Goal: Task Accomplishment & Management: Use online tool/utility

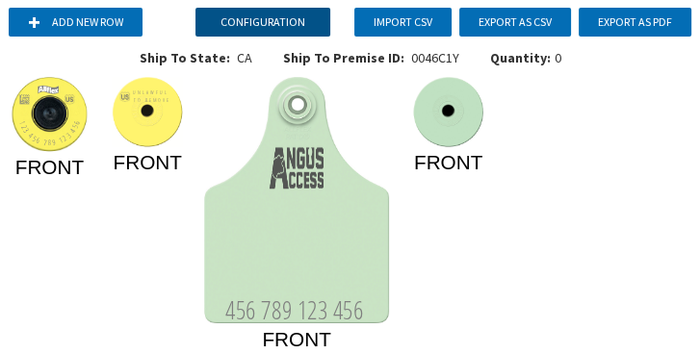
click at [278, 16] on button "Configuration" at bounding box center [262, 22] width 135 height 29
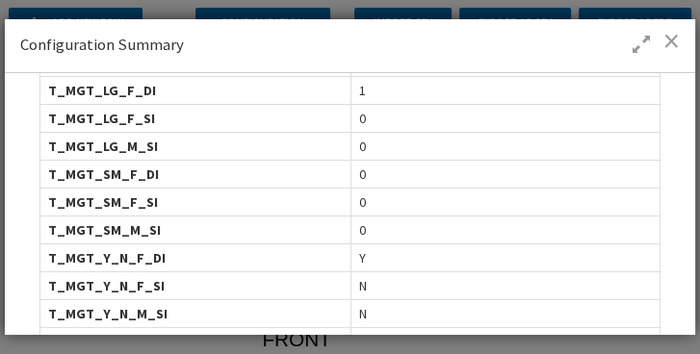
scroll to position [1100, 0]
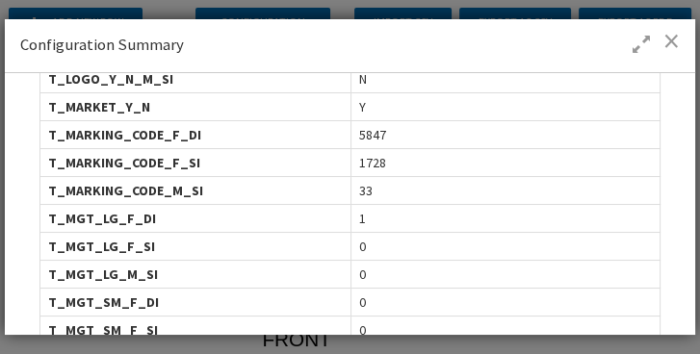
click at [368, 125] on span "5847" at bounding box center [372, 134] width 27 height 19
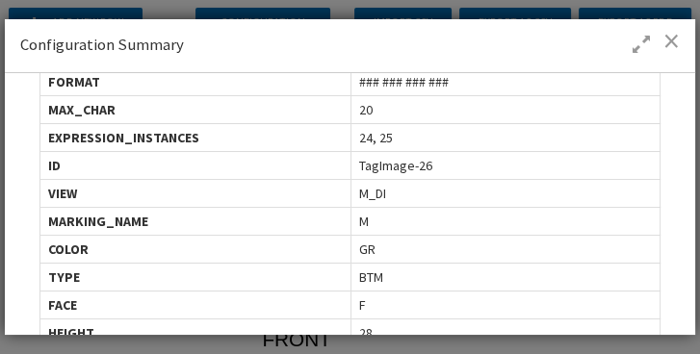
scroll to position [9493, 0]
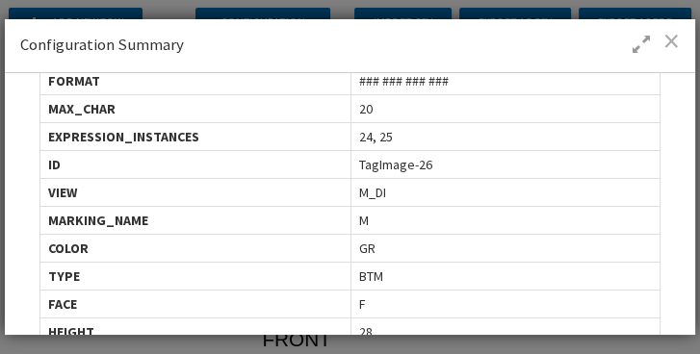
click at [671, 35] on span at bounding box center [671, 40] width 16 height 19
